Goal: Task Accomplishment & Management: Complete application form

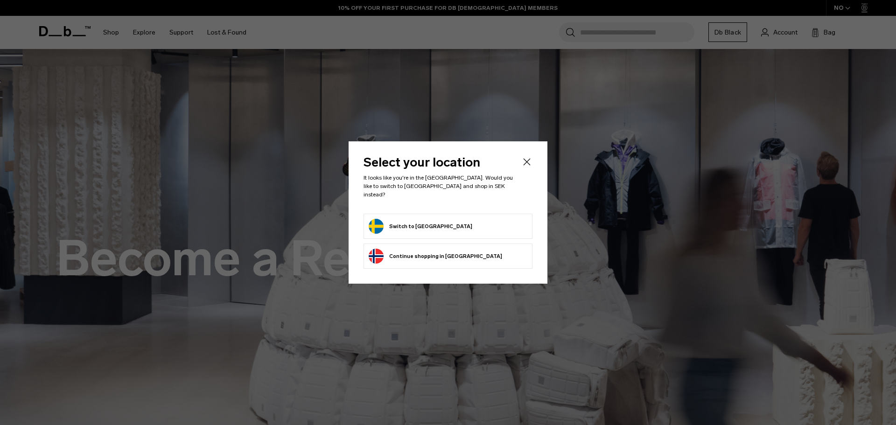
click at [448, 219] on form "Switch to Sweden" at bounding box center [448, 226] width 159 height 15
click at [420, 219] on button "Switch to Sweden" at bounding box center [421, 226] width 104 height 15
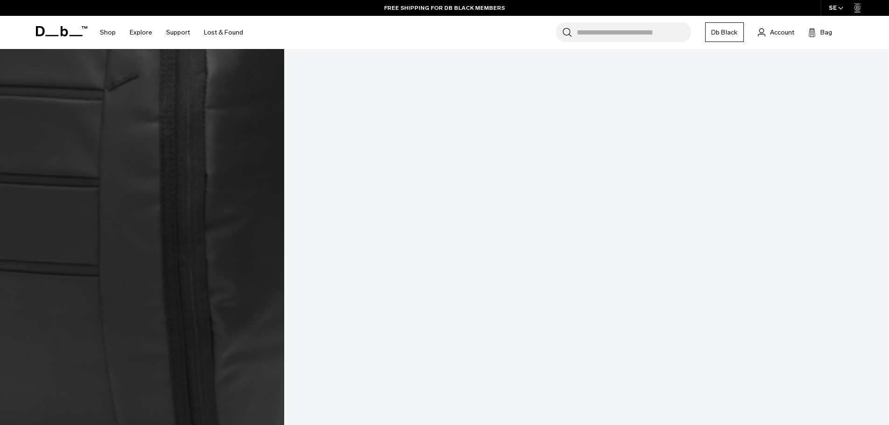
scroll to position [1913, 0]
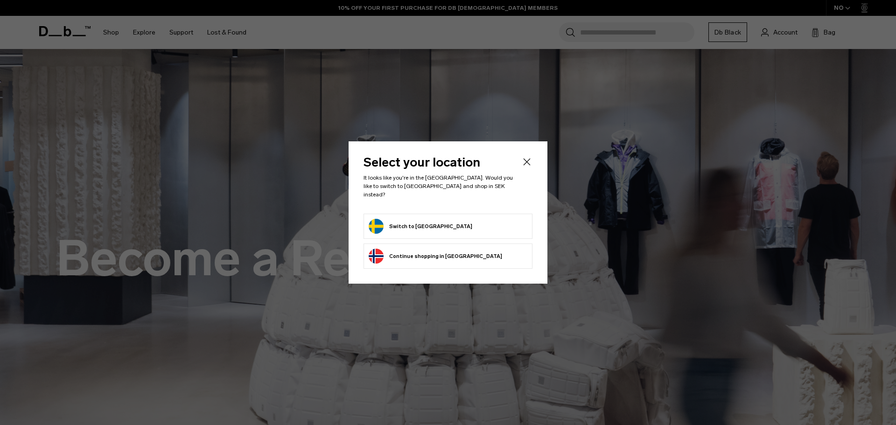
click at [431, 220] on button "Switch to Sweden" at bounding box center [421, 226] width 104 height 15
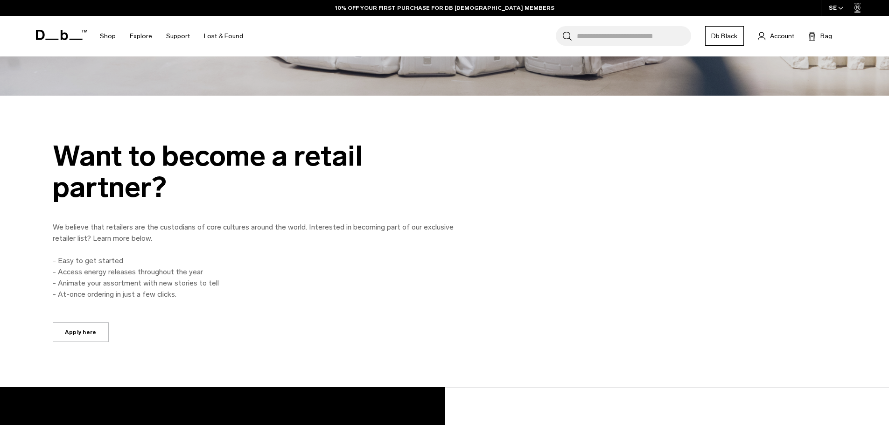
click at [87, 336] on link "Apply here" at bounding box center [81, 332] width 56 height 20
